Goal: Task Accomplishment & Management: Use online tool/utility

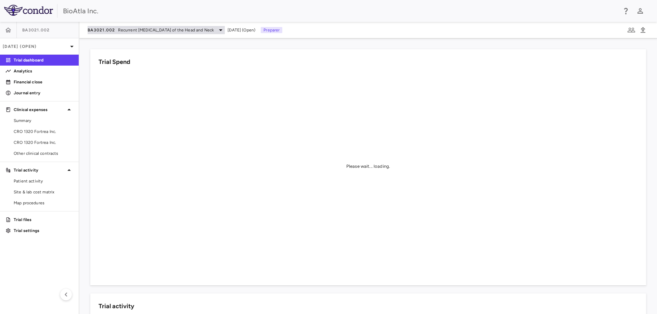
click at [164, 29] on span "Recurrent [MEDICAL_DATA] of the Head and Neck" at bounding box center [166, 30] width 96 height 6
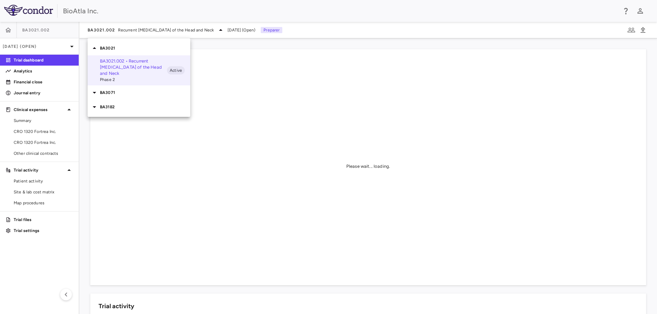
click at [109, 110] on div "BA3182" at bounding box center [139, 107] width 103 height 14
click at [111, 120] on p "BA3182.001 • [MEDICAL_DATA]" at bounding box center [133, 120] width 67 height 6
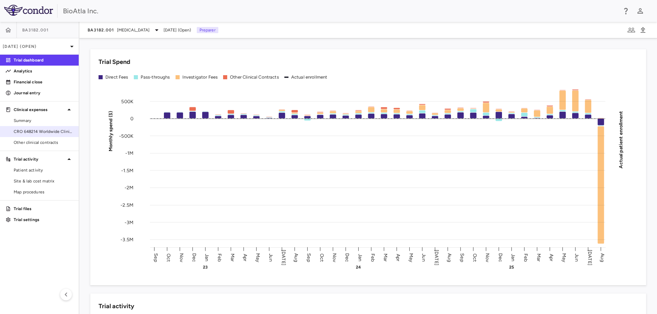
click at [41, 135] on link "CRO 648214 Worldwide Clinical Trials Holdings, Inc." at bounding box center [39, 132] width 79 height 10
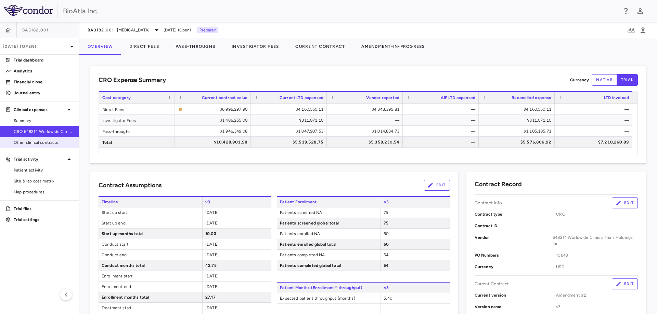
click at [30, 143] on span "Other clinical contracts" at bounding box center [44, 143] width 60 height 6
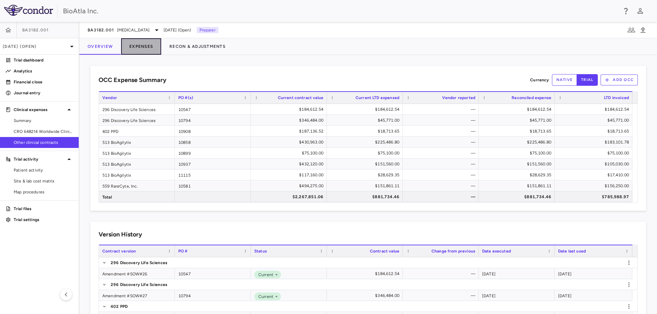
click at [146, 45] on button "Expenses" at bounding box center [141, 46] width 40 height 16
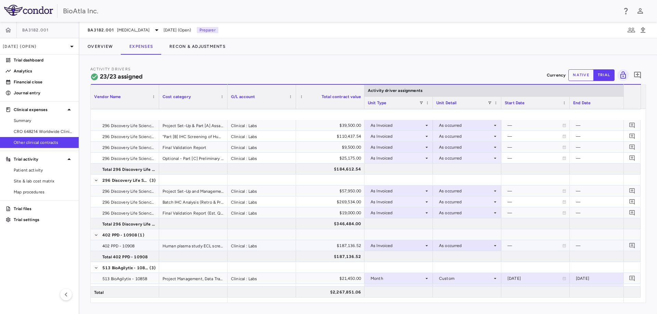
scroll to position [103, 0]
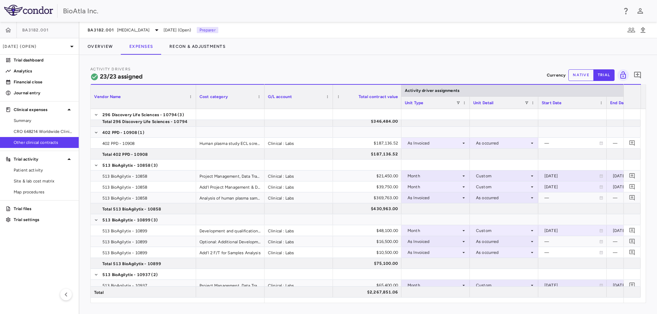
drag, startPoint x: 158, startPoint y: 90, endPoint x: 195, endPoint y: 104, distance: 39.4
click at [195, 104] on div at bounding box center [195, 97] width 3 height 24
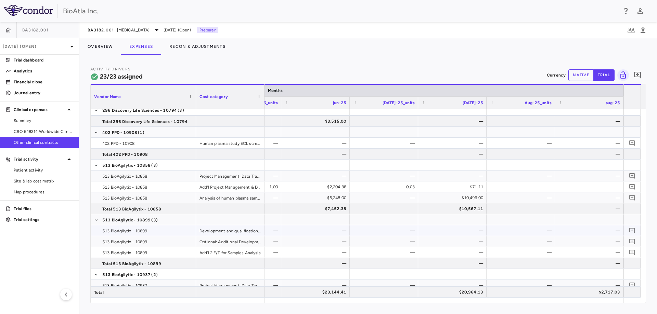
scroll to position [205, 0]
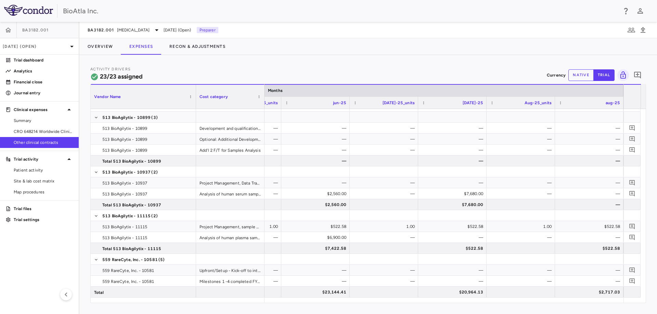
click at [578, 72] on button "native" at bounding box center [580, 75] width 25 height 12
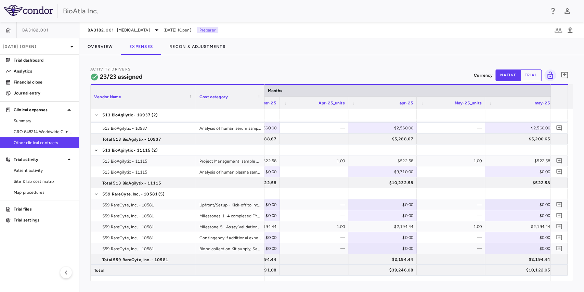
scroll to position [0, 4756]
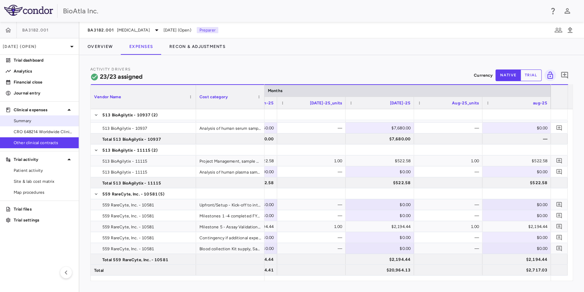
click at [29, 122] on span "Summary" at bounding box center [44, 121] width 60 height 6
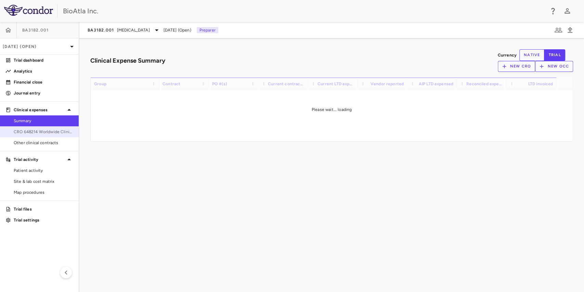
click at [31, 131] on span "CRO 648214 Worldwide Clinical Trials Holdings, Inc." at bounding box center [44, 132] width 60 height 6
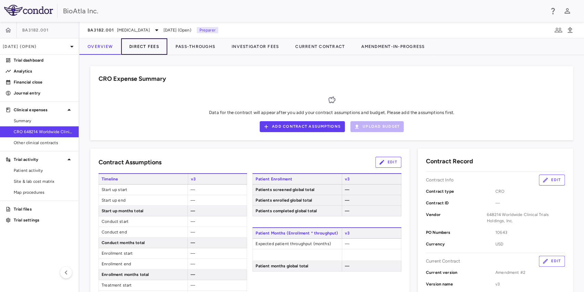
click at [143, 42] on button "Direct Fees" at bounding box center [144, 46] width 46 height 16
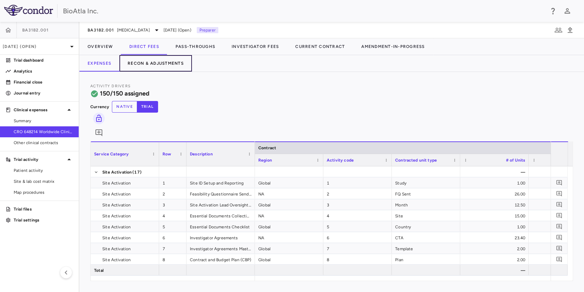
click at [155, 64] on button "Recon & Adjustments" at bounding box center [155, 63] width 73 height 16
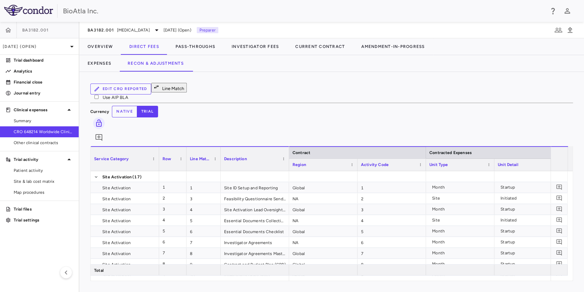
click at [175, 90] on button "Line Match" at bounding box center [169, 88] width 36 height 10
click at [201, 47] on button "Pass-Throughs" at bounding box center [195, 46] width 56 height 16
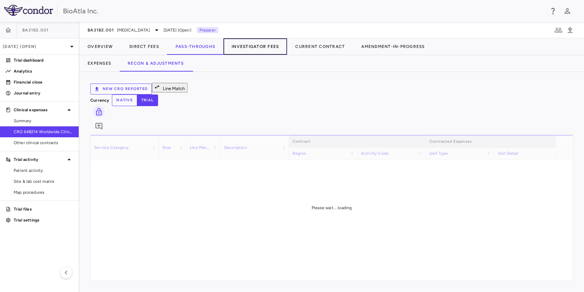
click at [256, 47] on button "Investigator Fees" at bounding box center [255, 46] width 64 height 16
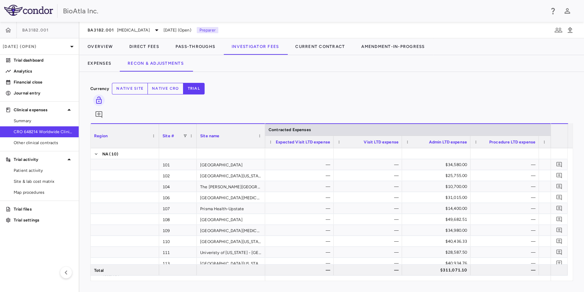
drag, startPoint x: 226, startPoint y: 110, endPoint x: 196, endPoint y: 120, distance: 32.5
click at [196, 124] on div at bounding box center [196, 136] width 3 height 24
click at [192, 45] on button "Pass-Throughs" at bounding box center [195, 46] width 56 height 16
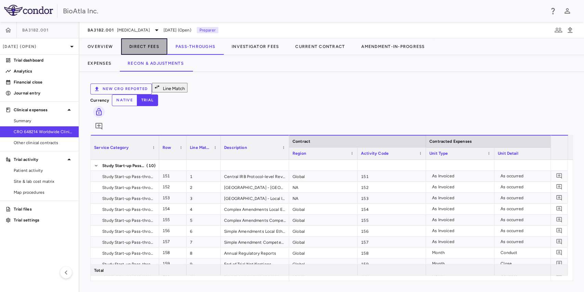
click at [139, 46] on button "Direct Fees" at bounding box center [144, 46] width 46 height 16
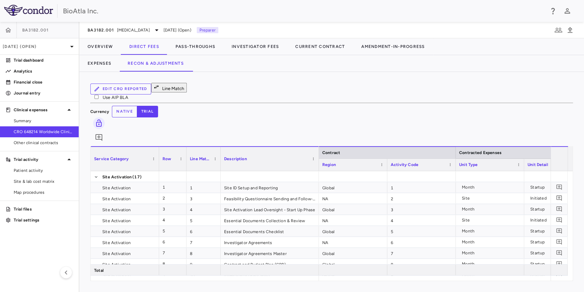
drag, startPoint x: 287, startPoint y: 109, endPoint x: 317, endPoint y: 131, distance: 36.9
click at [317, 146] on div "Service Category Row Line Match" at bounding box center [332, 213] width 482 height 134
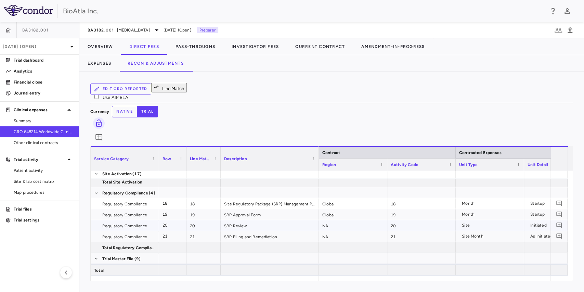
scroll to position [205, 0]
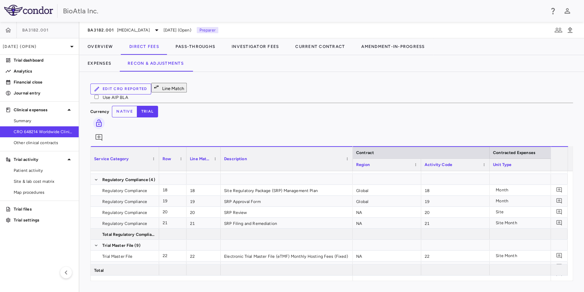
drag, startPoint x: 318, startPoint y: 106, endPoint x: 352, endPoint y: 131, distance: 42.1
click at [352, 146] on div "Service Category Row Line Match" at bounding box center [332, 213] width 482 height 134
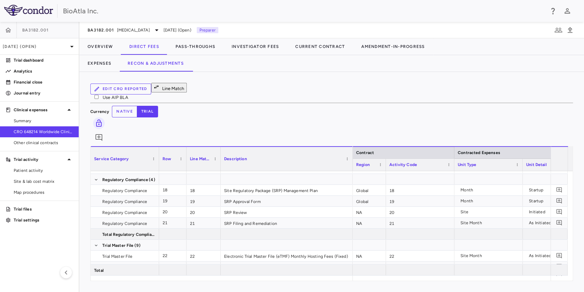
drag, startPoint x: 421, startPoint y: 121, endPoint x: 386, endPoint y: 135, distance: 37.8
click at [386, 146] on div "Service Category Row Line Match" at bounding box center [332, 213] width 482 height 134
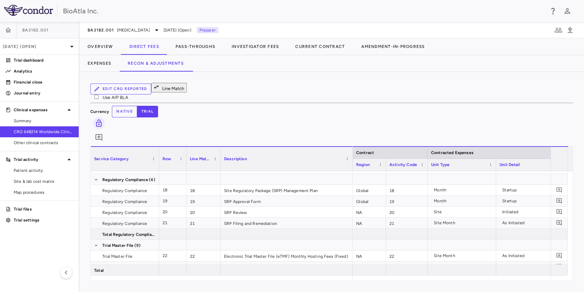
drag, startPoint x: 454, startPoint y: 119, endPoint x: 427, endPoint y: 127, distance: 27.9
click at [427, 146] on div "Service Category Row Line Match" at bounding box center [332, 213] width 482 height 134
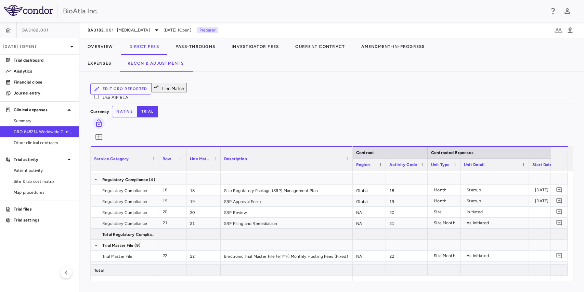
drag, startPoint x: 494, startPoint y: 119, endPoint x: 458, endPoint y: 128, distance: 36.6
click at [458, 146] on div "Service Category Row Line Match" at bounding box center [332, 213] width 482 height 134
drag, startPoint x: 528, startPoint y: 120, endPoint x: 502, endPoint y: 125, distance: 25.9
click at [502, 159] on div at bounding box center [503, 165] width 3 height 12
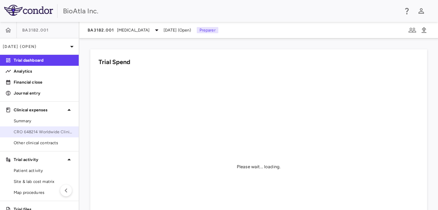
click at [41, 132] on span "CRO 648214 Worldwide Clinical Trials Holdings, Inc." at bounding box center [44, 132] width 60 height 6
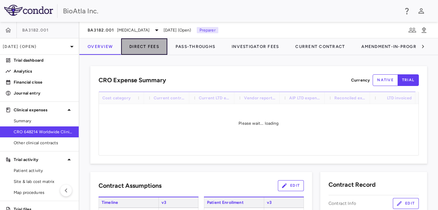
click at [129, 45] on button "Direct Fees" at bounding box center [144, 46] width 46 height 16
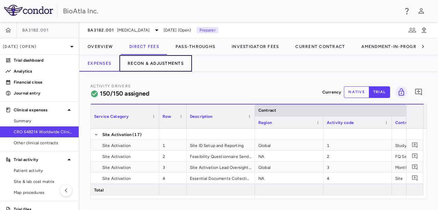
click at [164, 62] on button "Recon & Adjustments" at bounding box center [155, 63] width 73 height 16
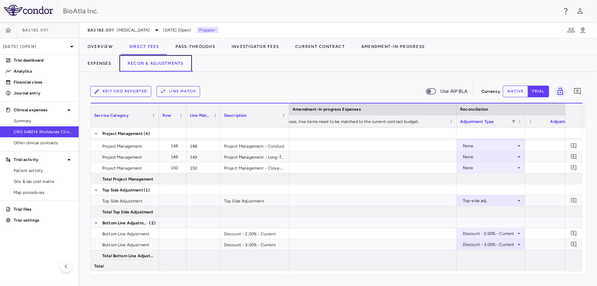
scroll to position [0, 1027]
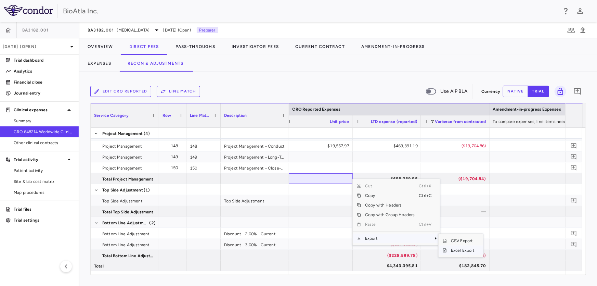
click at [438, 209] on span "Excel Export" at bounding box center [463, 250] width 32 height 10
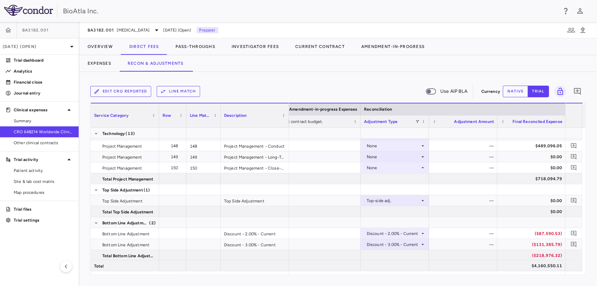
scroll to position [1767, 0]
